Goal: Information Seeking & Learning: Learn about a topic

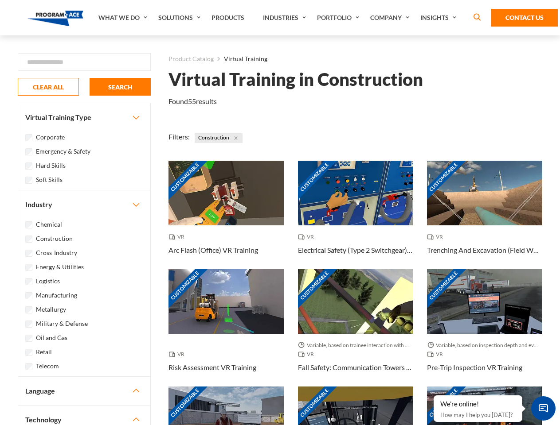
click at [124, 18] on link "What We Do" at bounding box center [124, 17] width 60 height 35
click at [180, 18] on link "Solutions" at bounding box center [180, 17] width 53 height 35
click at [285, 18] on link "Industries" at bounding box center [285, 17] width 54 height 35
click at [391, 18] on link "Company" at bounding box center [391, 17] width 50 height 35
click at [440, 18] on link "Insights" at bounding box center [439, 17] width 47 height 35
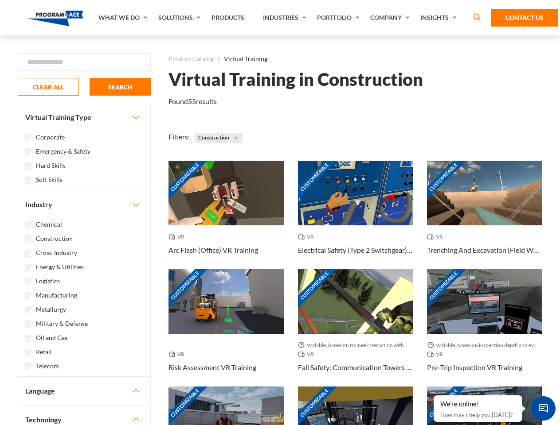
click at [0, 0] on div "Blog White Papers News" at bounding box center [0, 0] width 0 height 0
click at [0, 0] on strong "How Virtual Learning Can Enhance Workforce Productivity: A Guide for L&D Manage…" at bounding box center [0, 0] width 0 height 0
click at [543, 409] on span "Minimize live chat window" at bounding box center [543, 409] width 32 height 32
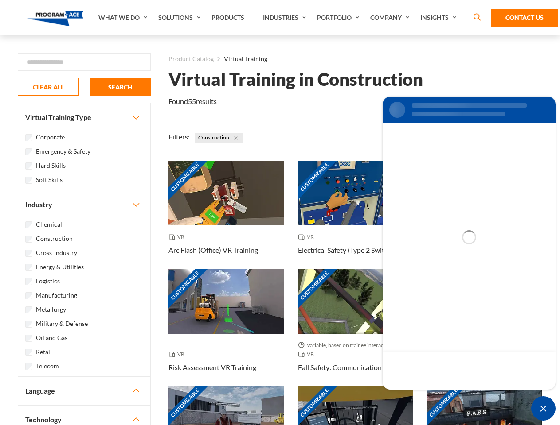
click at [434, 396] on div "Customizable" at bounding box center [484, 419] width 115 height 65
